Goal: Task Accomplishment & Management: Manage account settings

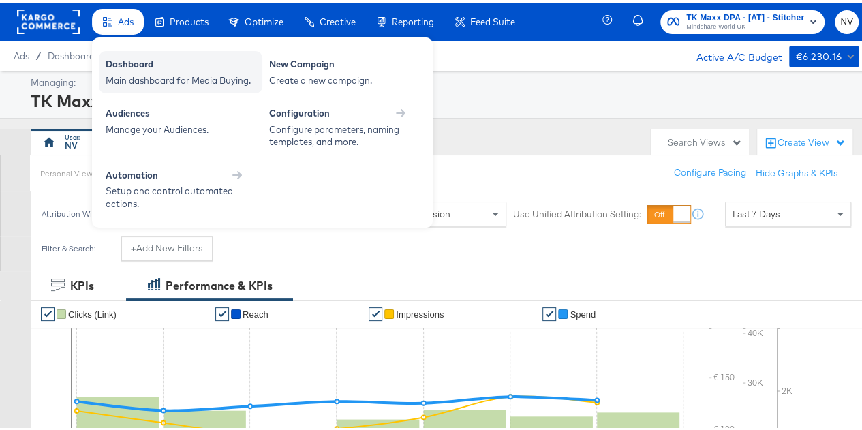
click at [134, 61] on div "Dashboard" at bounding box center [181, 63] width 150 height 16
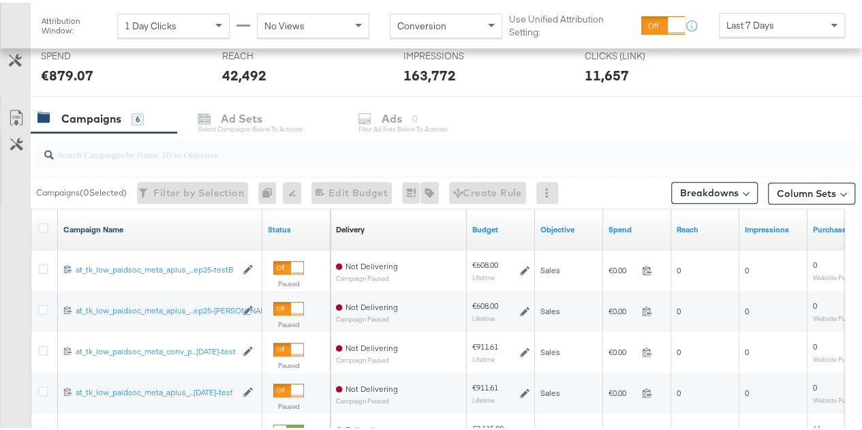
scroll to position [520, 0]
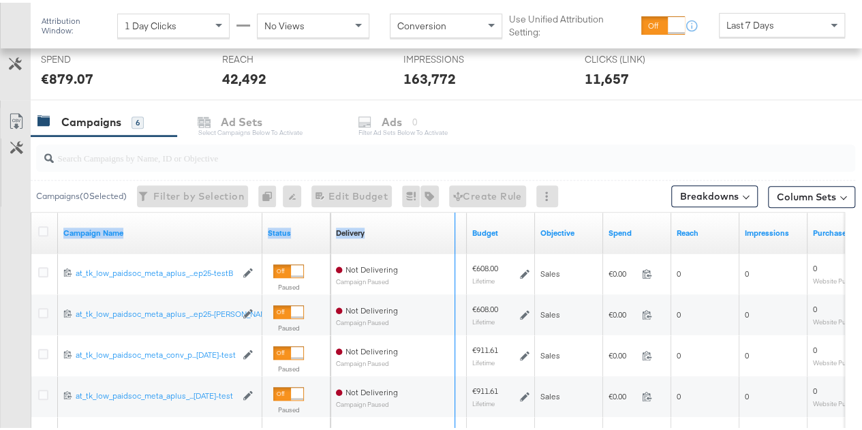
drag, startPoint x: 260, startPoint y: 213, endPoint x: 455, endPoint y: 241, distance: 196.8
click at [31, 210] on div "Campaign Name Status Delivery Sorting Unavailable Budget Objective Spend Reach …" at bounding box center [31, 210] width 0 height 0
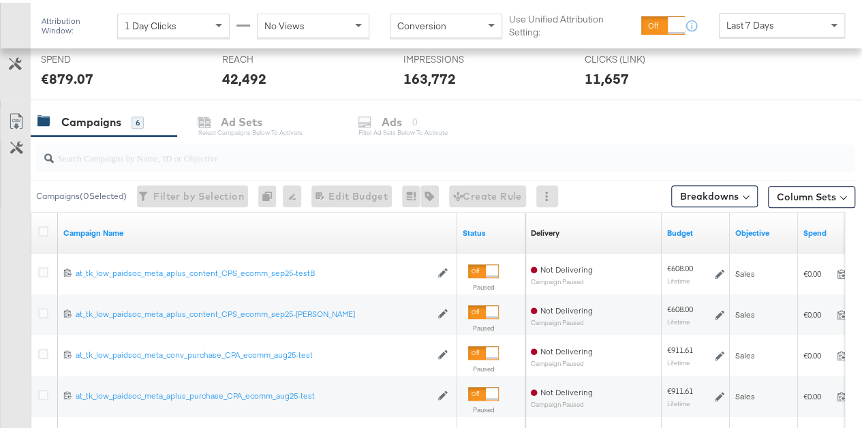
click at [642, 121] on div "Campaigns 6 Ad Sets Select Campaigns below to activate Ads 0 Filter Ad Sets bel…" at bounding box center [451, 119] width 841 height 29
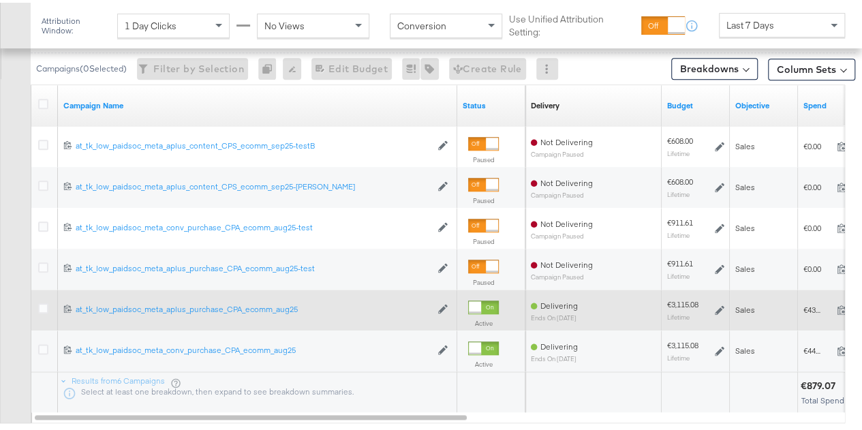
scroll to position [656, 0]
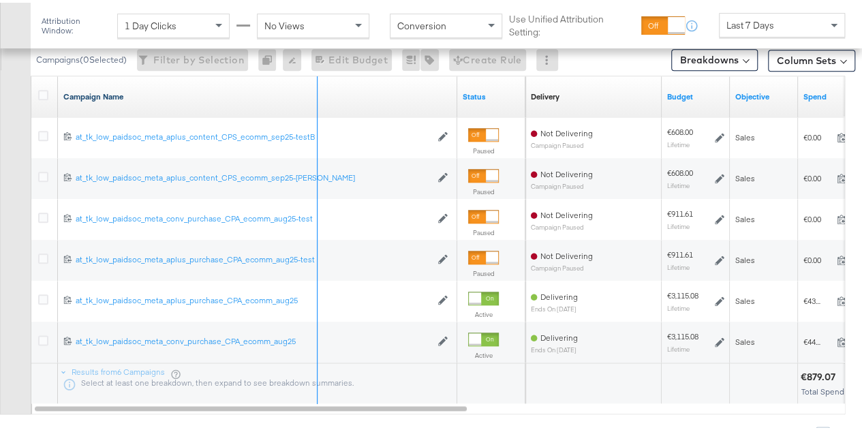
drag, startPoint x: 455, startPoint y: 73, endPoint x: 315, endPoint y: 86, distance: 140.3
click at [315, 86] on div "Campaign Name" at bounding box center [257, 94] width 399 height 41
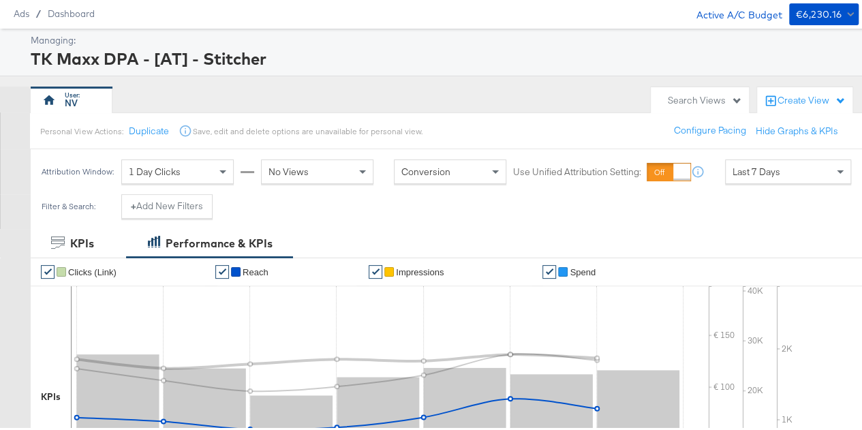
scroll to position [0, 0]
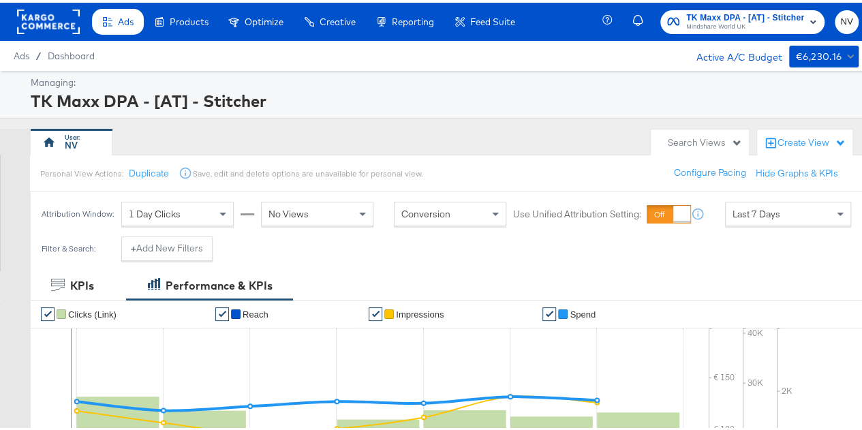
click at [84, 100] on div "TK Maxx DPA - [AT] - Stitcher" at bounding box center [443, 98] width 824 height 23
click at [361, 102] on div "TK Maxx DPA - [AT] - Stitcher" at bounding box center [443, 98] width 824 height 23
click at [775, 12] on span "TK Maxx DPA - [AT] - Stitcher" at bounding box center [745, 15] width 118 height 14
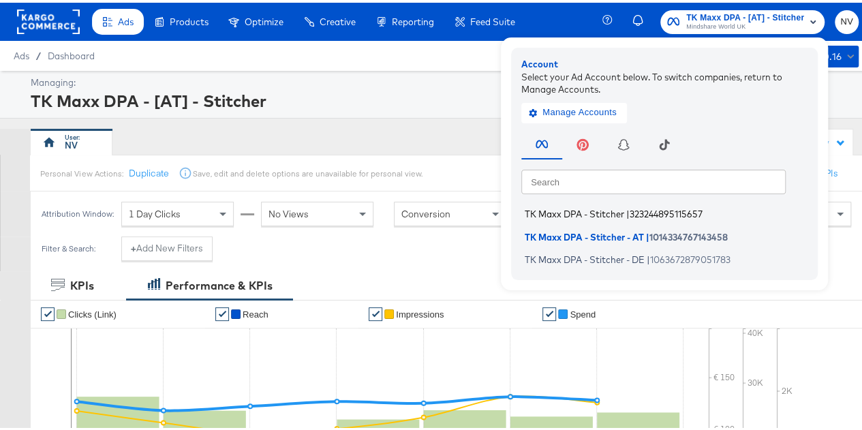
click at [605, 211] on span "TK Maxx DPA - Stitcher" at bounding box center [574, 211] width 99 height 11
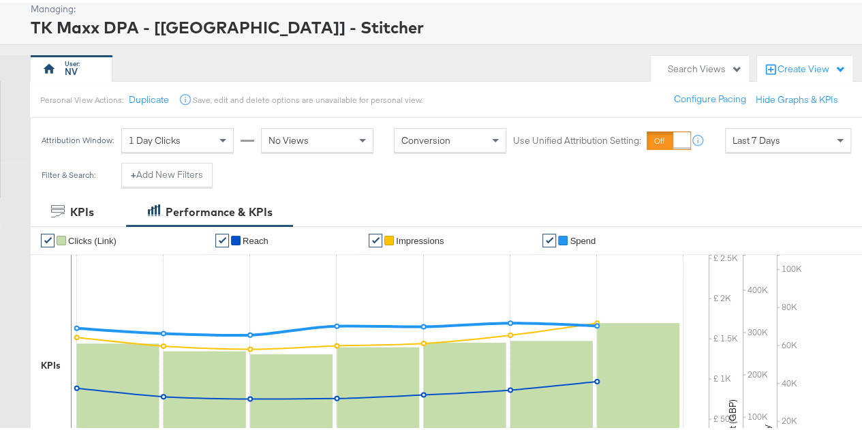
scroll to position [136, 0]
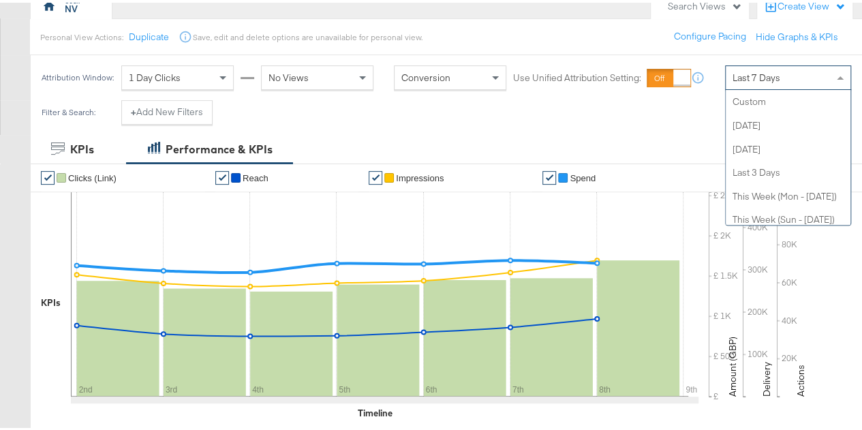
click at [798, 78] on div "Last 7 Days" at bounding box center [788, 74] width 125 height 23
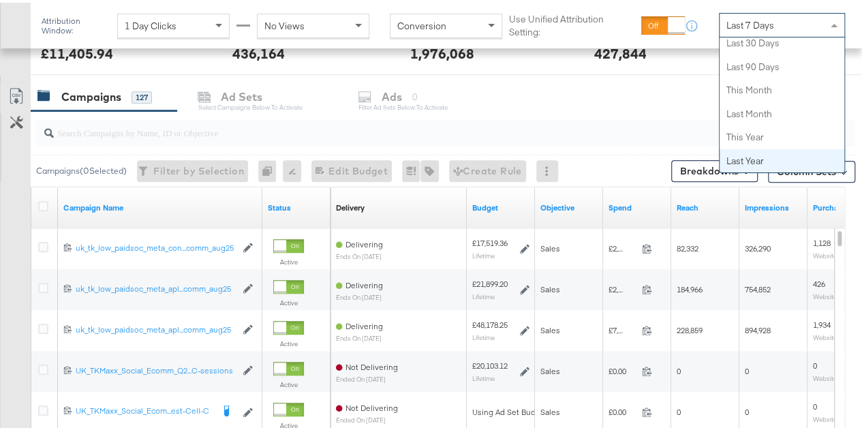
scroll to position [613, 0]
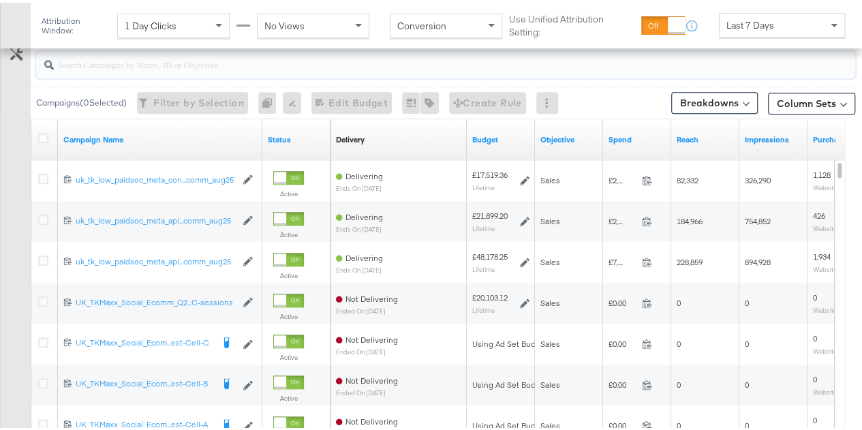
click at [663, 67] on input "search" at bounding box center [419, 56] width 730 height 27
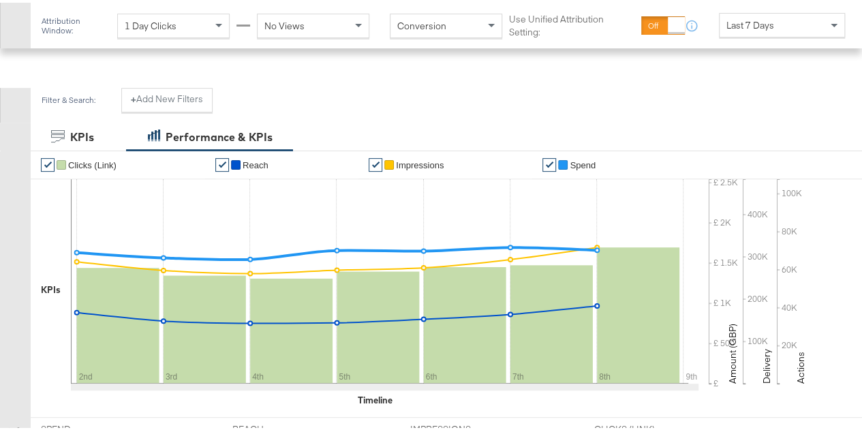
scroll to position [0, 0]
